Goal: Information Seeking & Learning: Learn about a topic

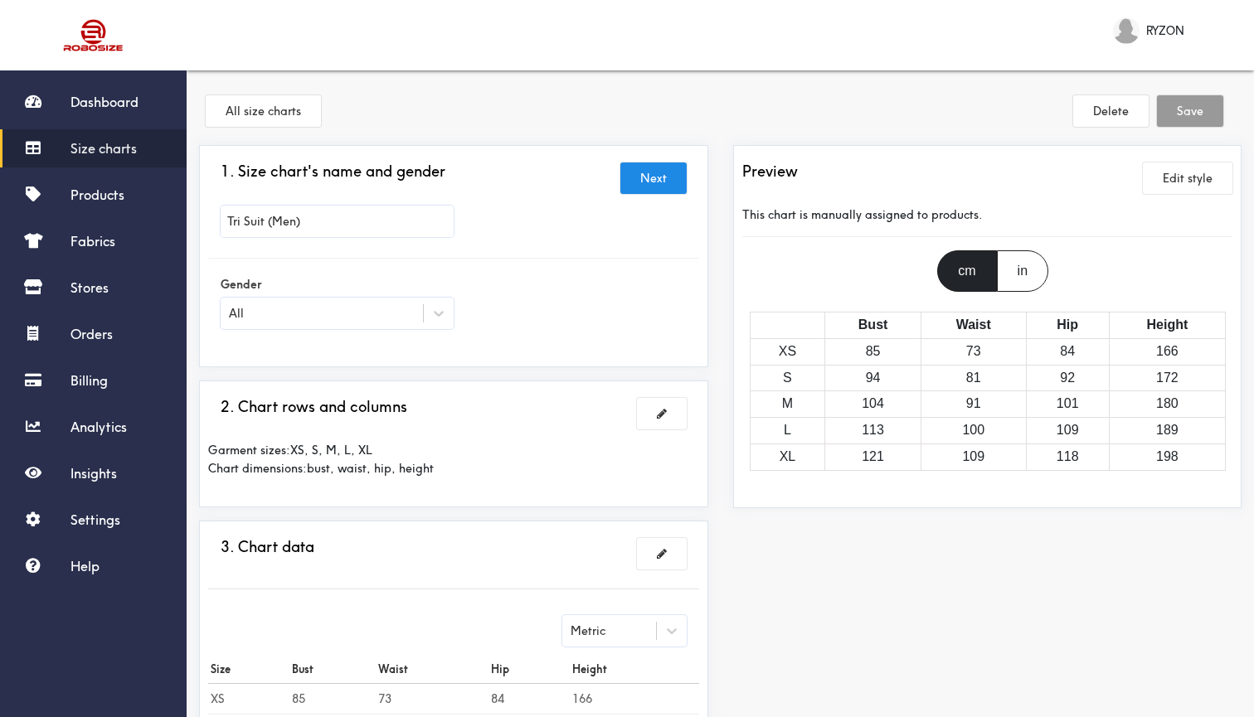
scroll to position [153, 0]
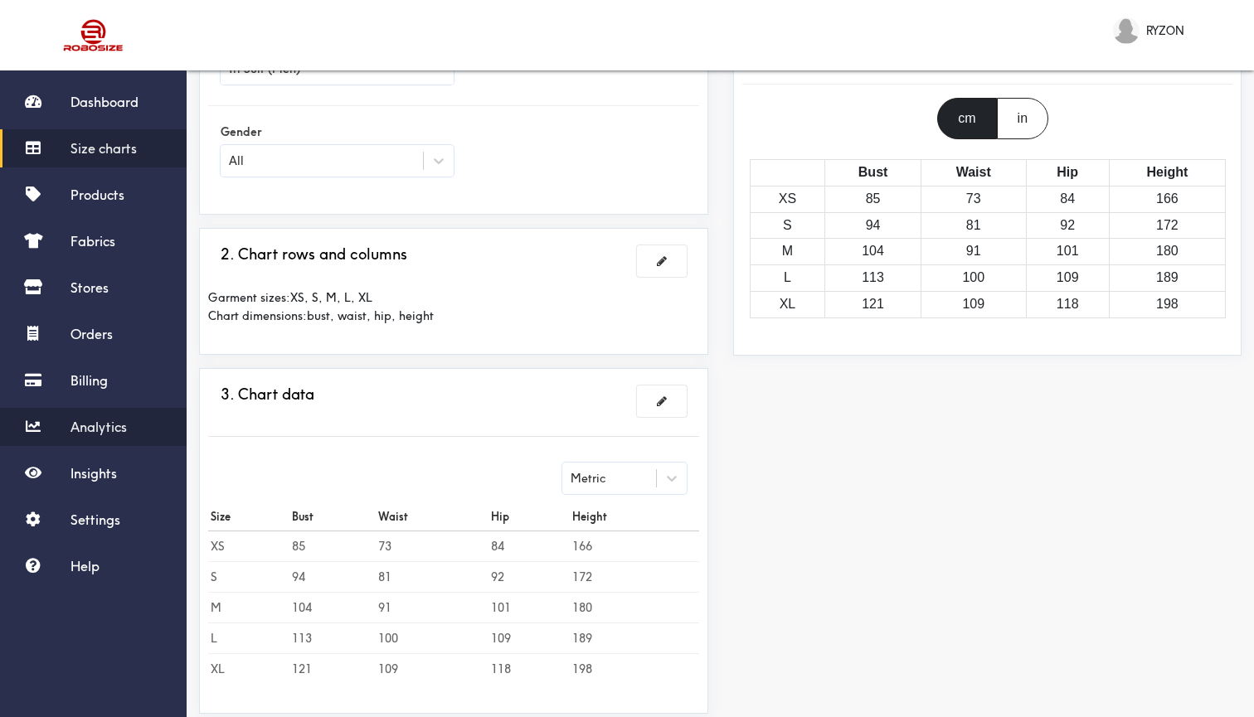
click at [125, 428] on span "Analytics" at bounding box center [98, 427] width 56 height 17
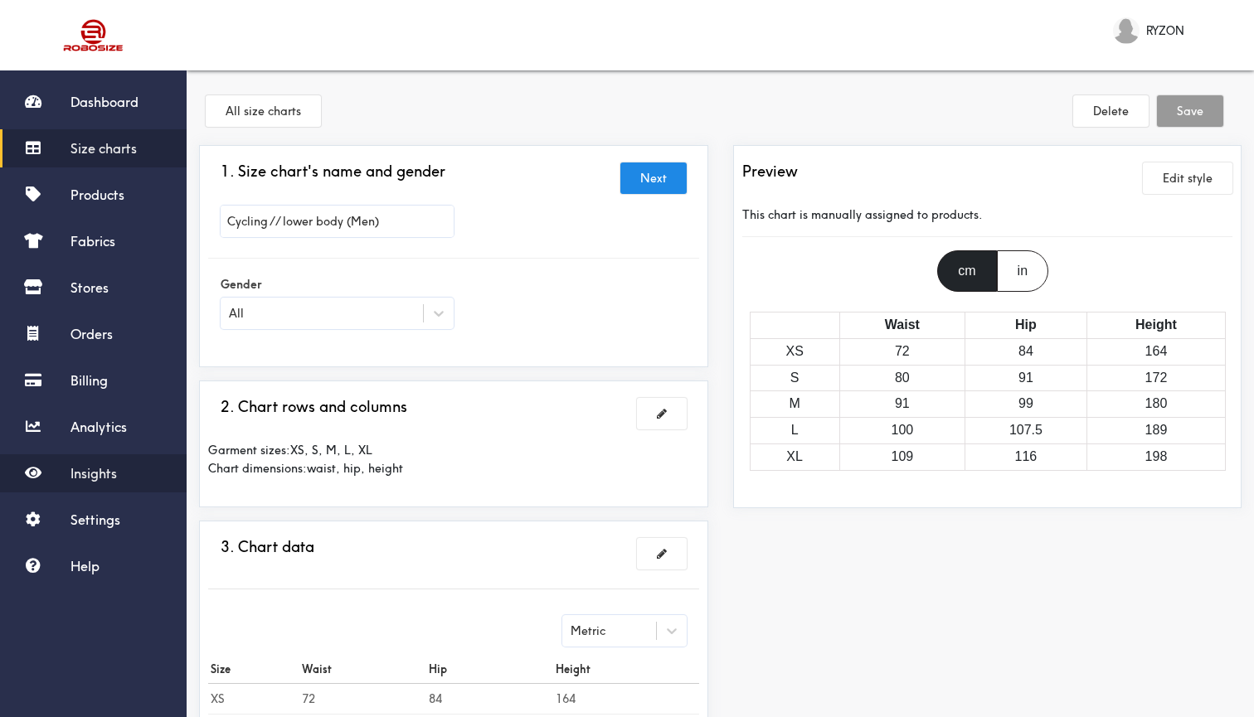
click at [117, 474] on span "Insights" at bounding box center [93, 473] width 46 height 17
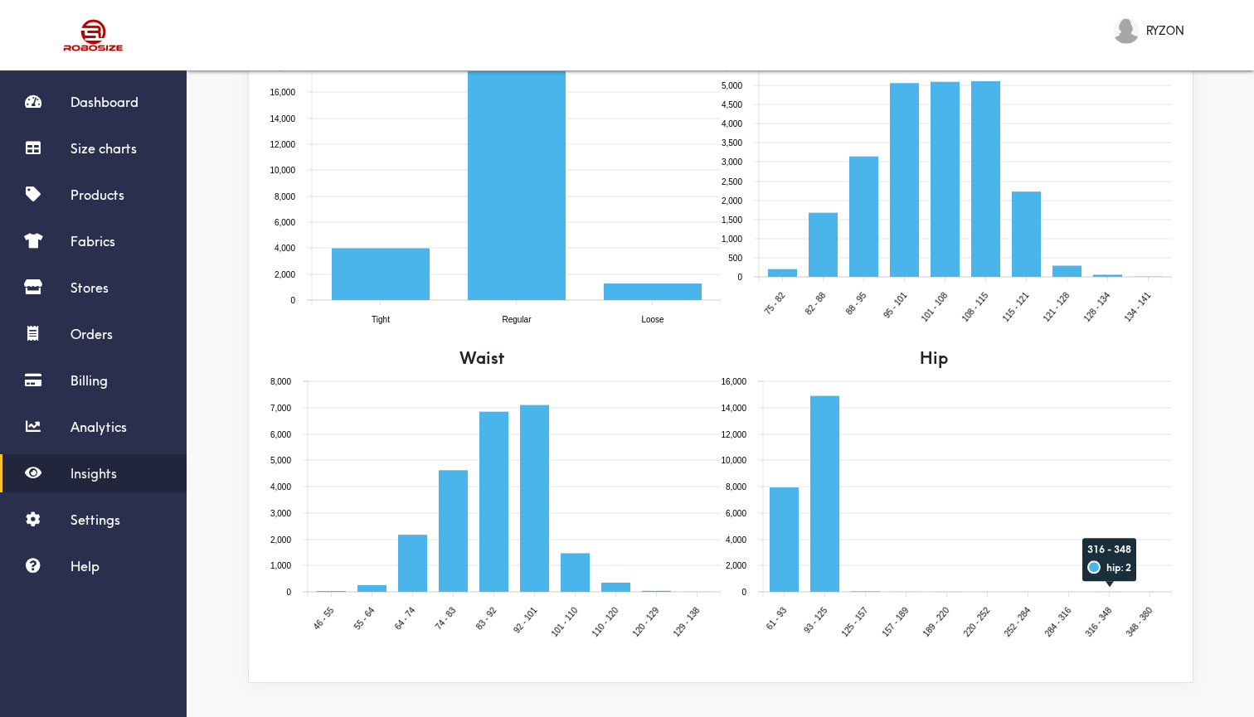
scroll to position [751, 0]
drag, startPoint x: 886, startPoint y: 476, endPoint x: 946, endPoint y: 475, distance: 59.7
click at [946, 475] on g at bounding box center [967, 486] width 409 height 211
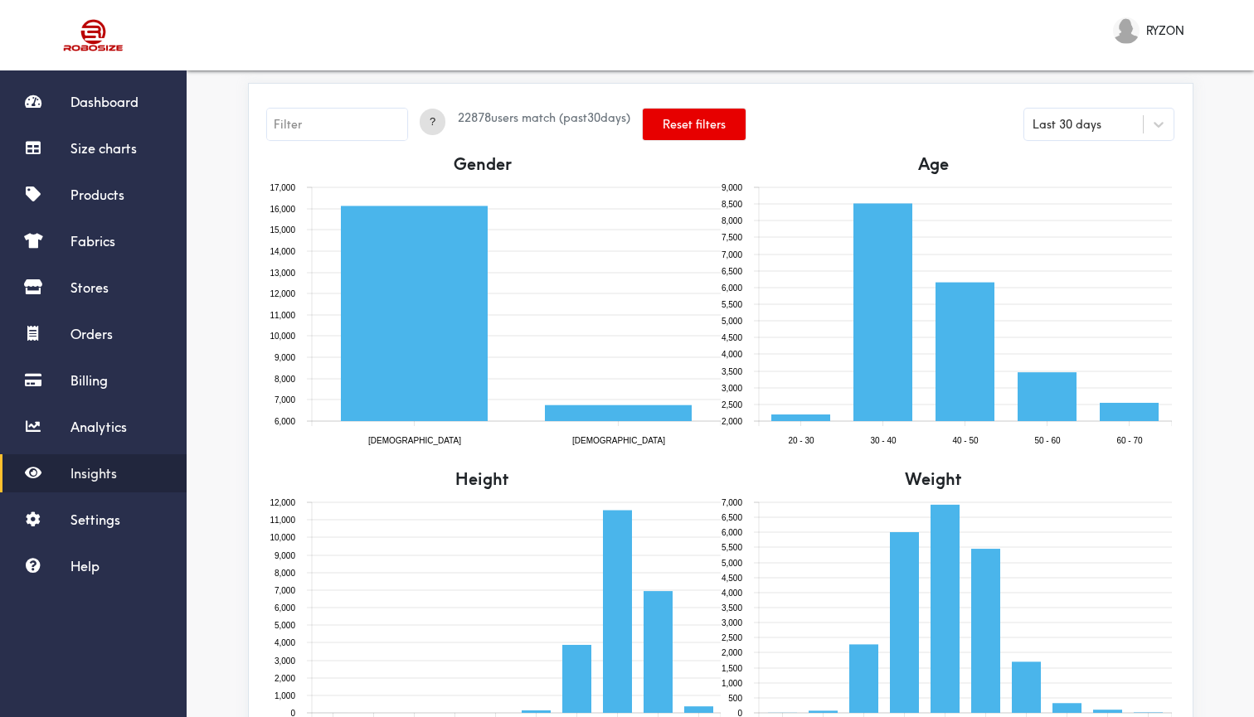
scroll to position [0, 0]
click at [433, 124] on span "?" at bounding box center [433, 122] width 26 height 17
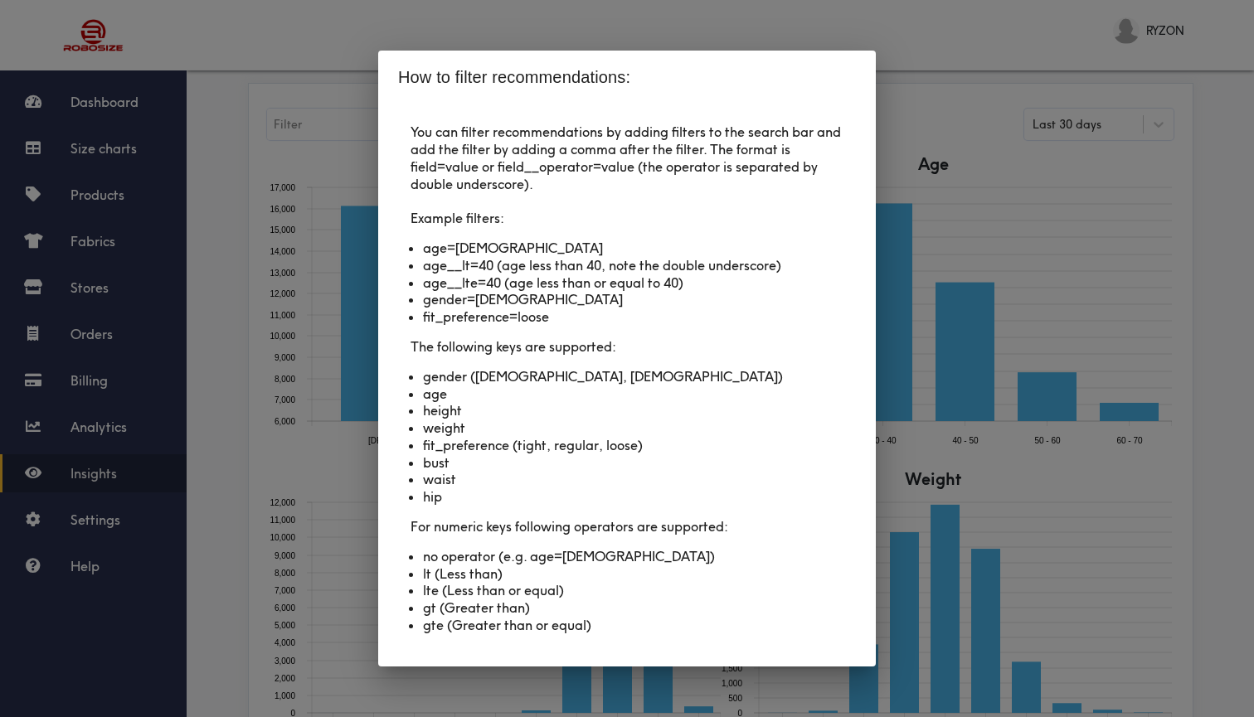
click at [342, 103] on div "How to filter recommendations: You can filter recommendations by adding filters…" at bounding box center [627, 358] width 1254 height 717
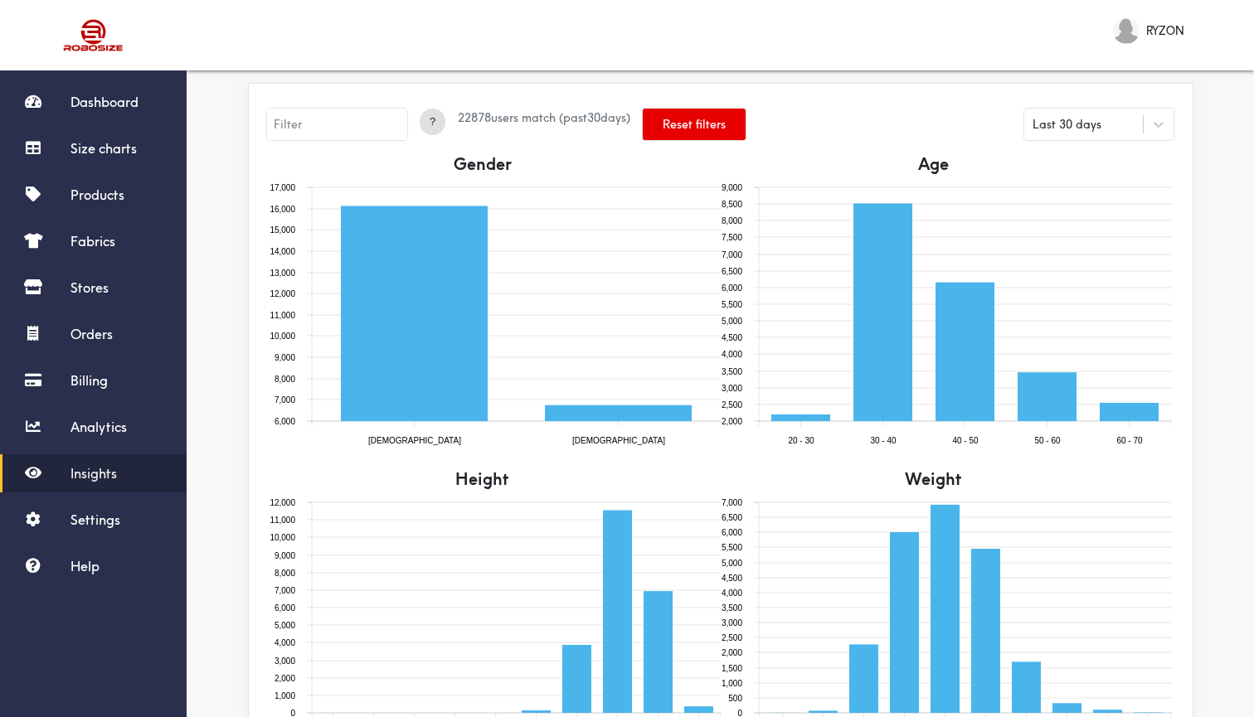
click at [342, 128] on input "text" at bounding box center [337, 125] width 140 height 32
type input "gender=female"
click at [676, 129] on button "Reset filters" at bounding box center [694, 125] width 103 height 32
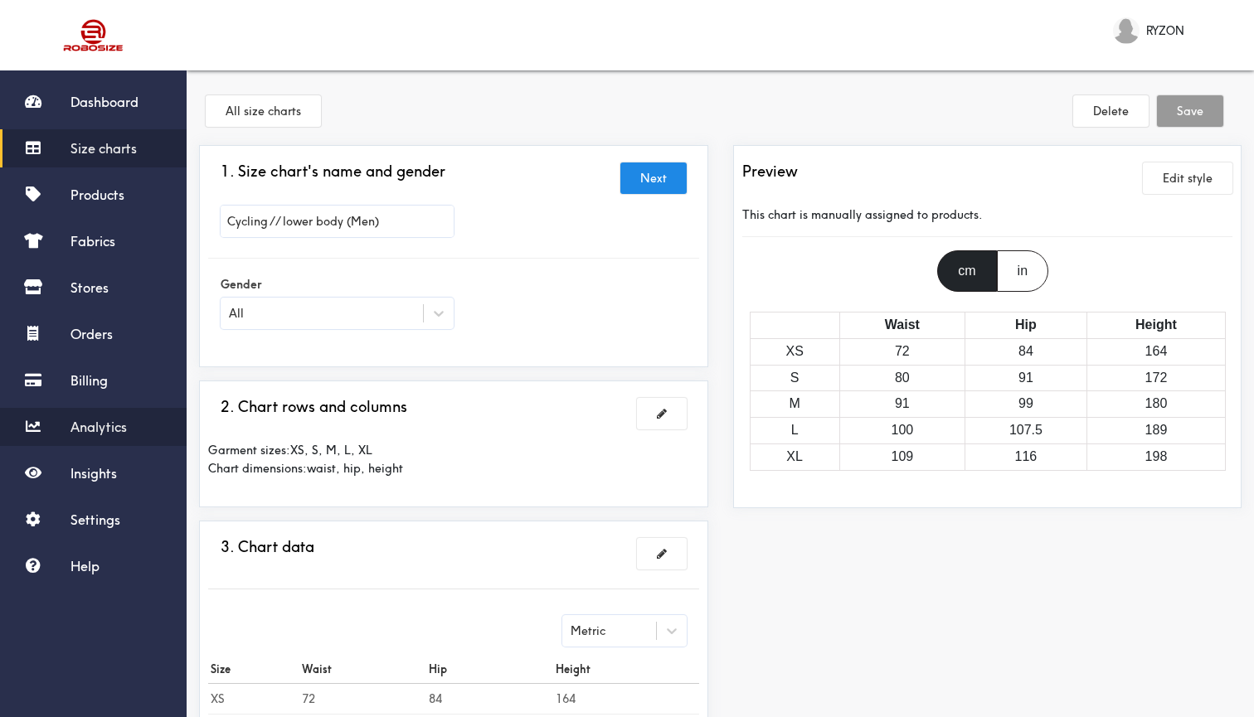
click at [122, 425] on span "Analytics" at bounding box center [98, 427] width 56 height 17
click at [113, 428] on span "Analytics" at bounding box center [98, 427] width 56 height 17
